Goal: Register for event/course

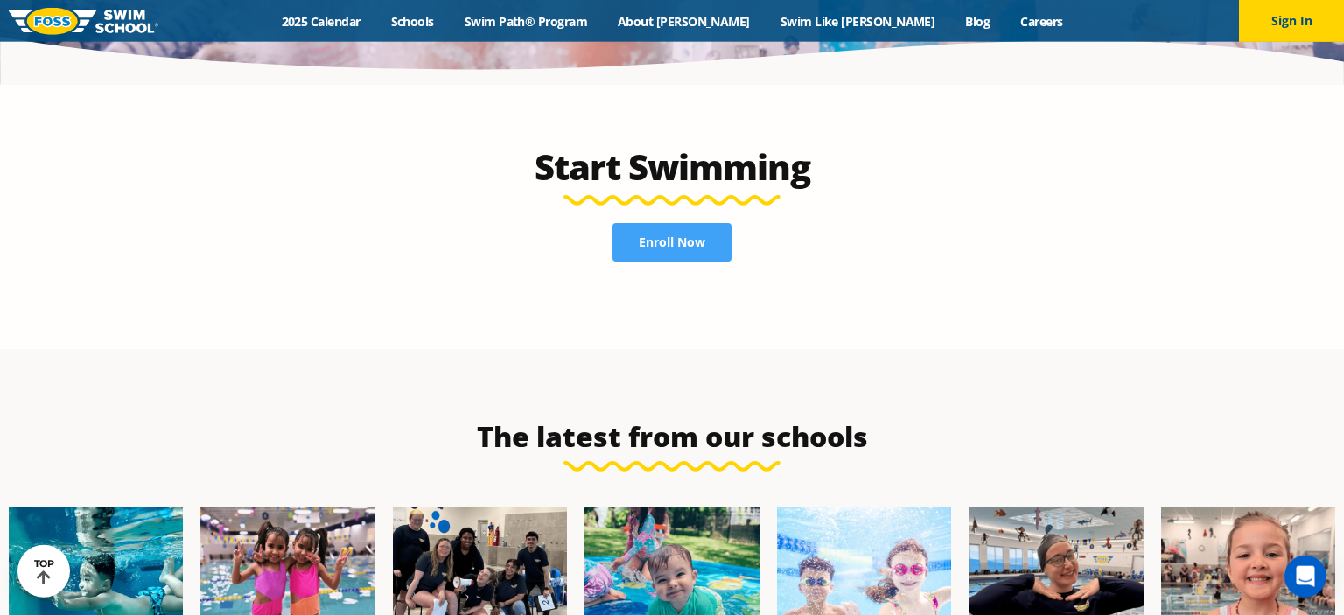
scroll to position [4418, 0]
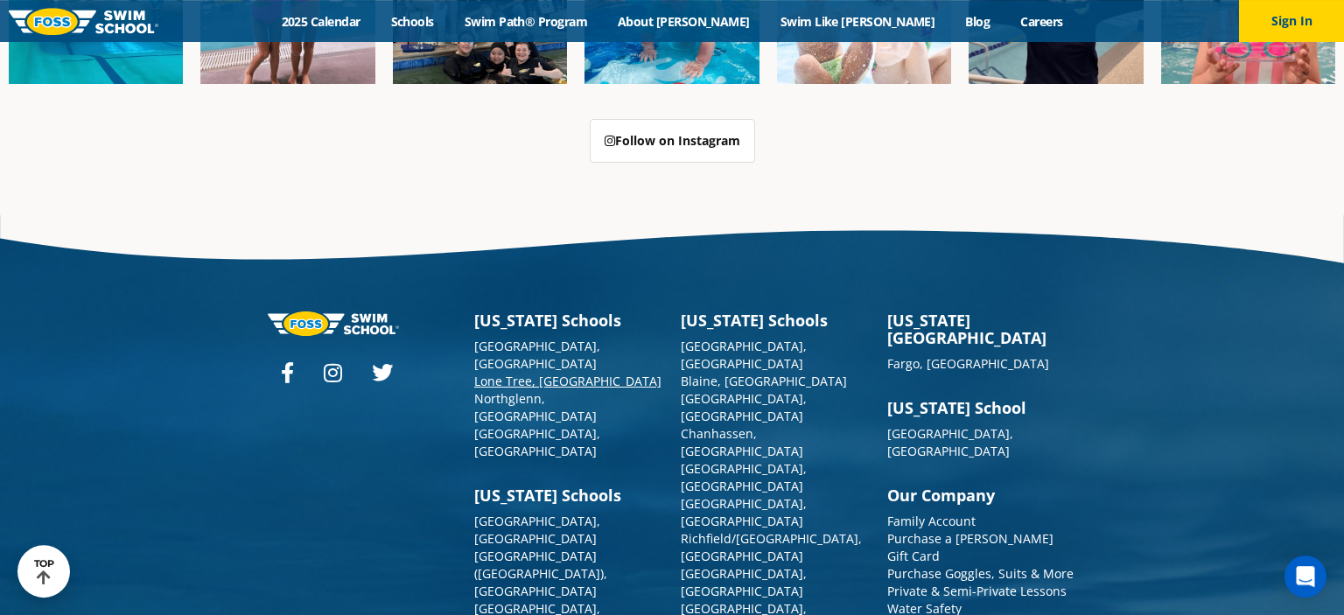
click at [516, 373] on link "Lone Tree, [GEOGRAPHIC_DATA]" at bounding box center [567, 381] width 187 height 17
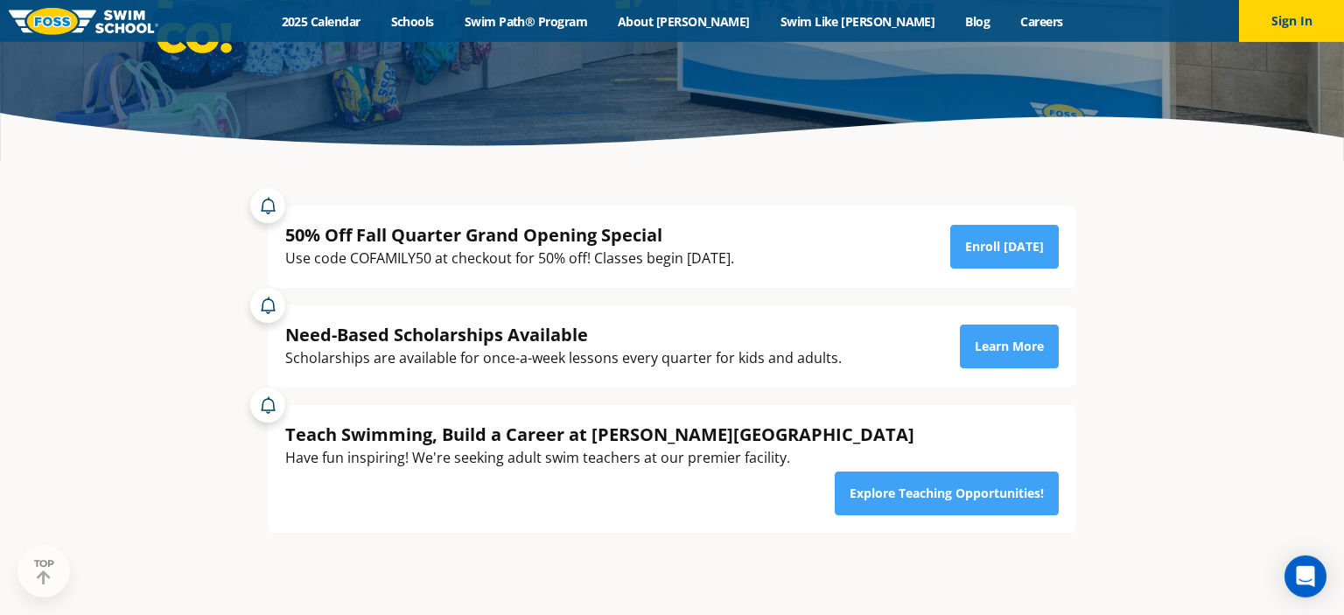
scroll to position [277, 0]
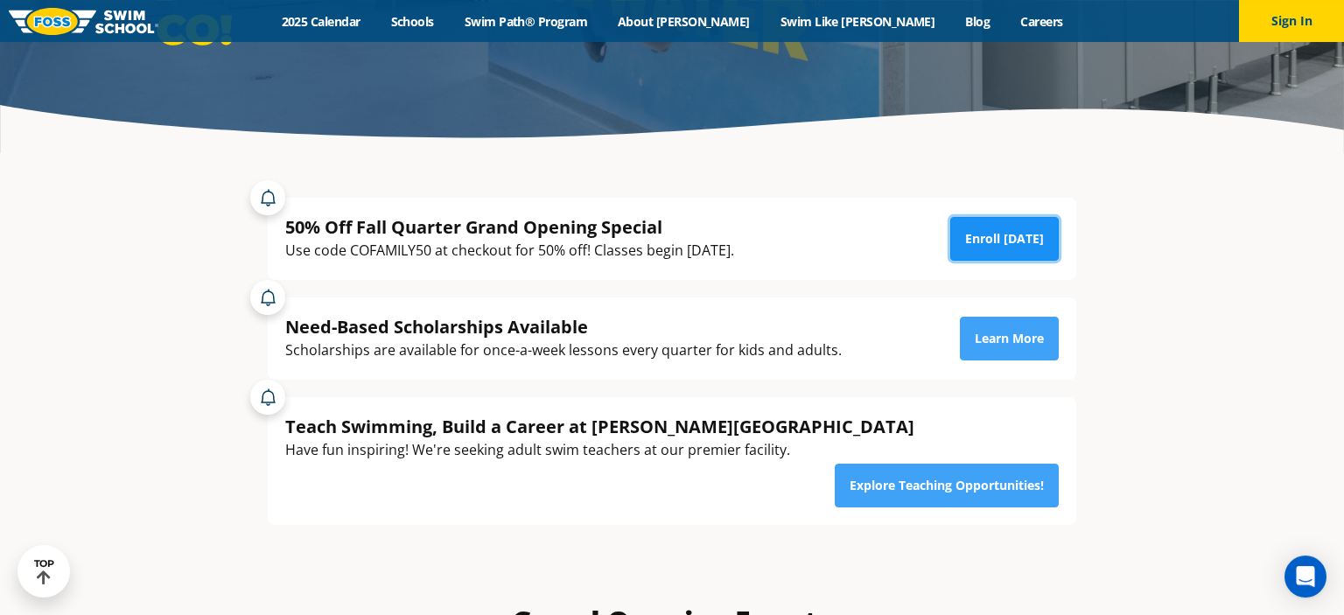
click at [1034, 238] on link "Enroll [DATE]" at bounding box center [1004, 239] width 108 height 44
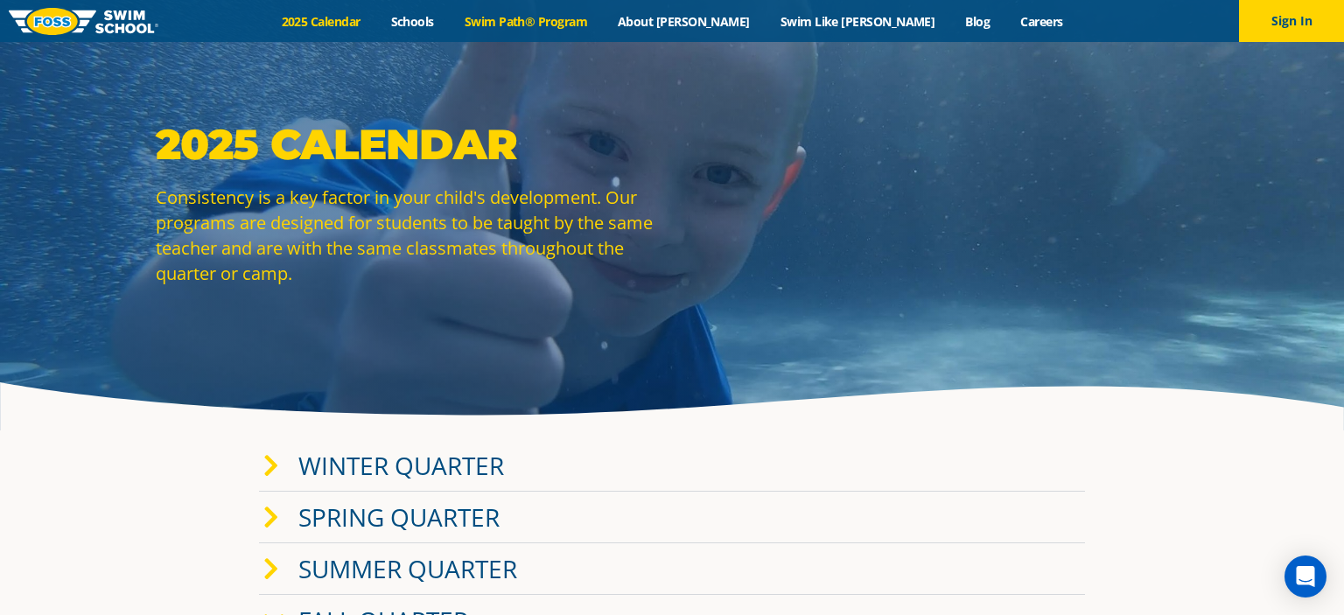
click at [577, 19] on link "Swim Path® Program" at bounding box center [525, 21] width 153 height 17
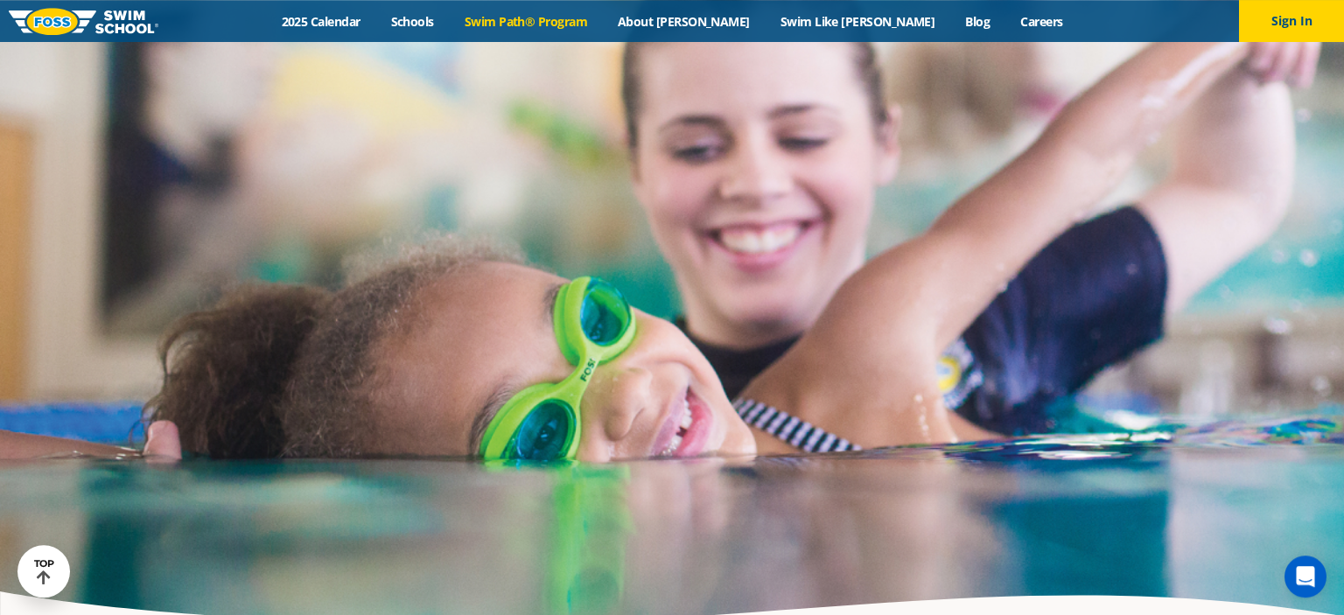
scroll to position [4138, 0]
